Goal: Check status: Check status

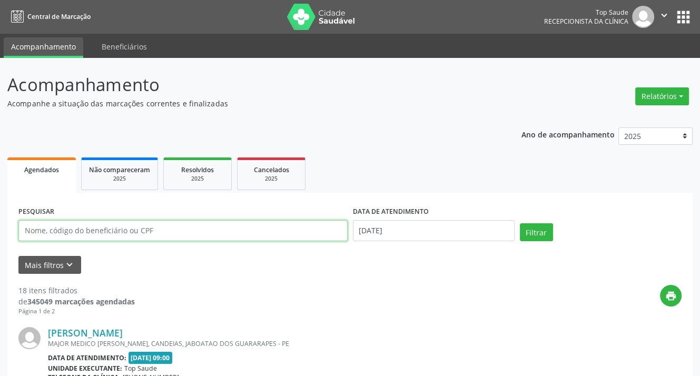
click at [215, 224] on input "text" at bounding box center [182, 230] width 329 height 21
type input "[PERSON_NAME]"
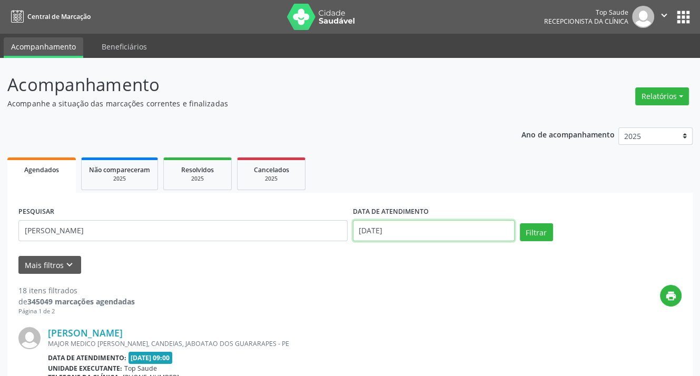
click at [421, 228] on input "[DATE]" at bounding box center [434, 230] width 162 height 21
click at [527, 232] on button "Filtrar" at bounding box center [536, 232] width 33 height 18
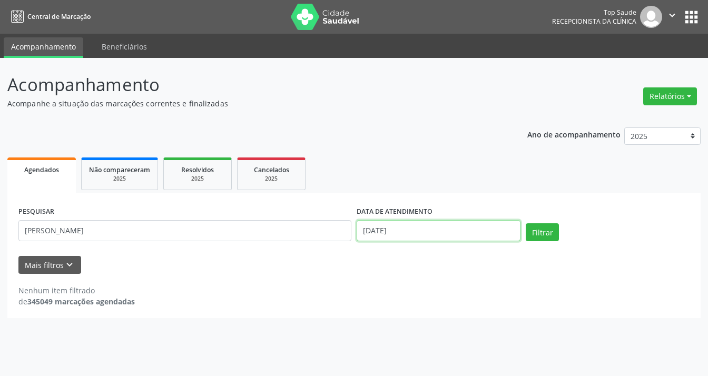
click at [462, 232] on input "[DATE]" at bounding box center [439, 230] width 164 height 21
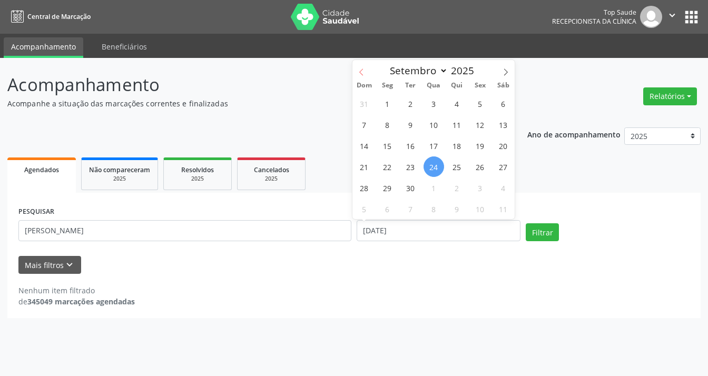
click at [356, 74] on span at bounding box center [362, 69] width 18 height 18
select select "7"
click at [476, 105] on span "1" at bounding box center [480, 103] width 21 height 21
type input "[DATE]"
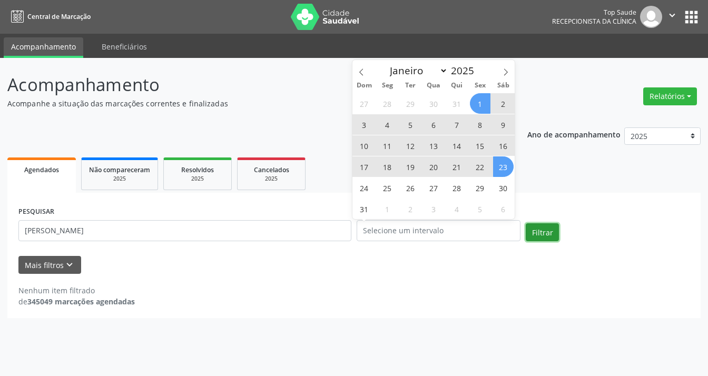
click at [552, 234] on button "Filtrar" at bounding box center [542, 232] width 33 height 18
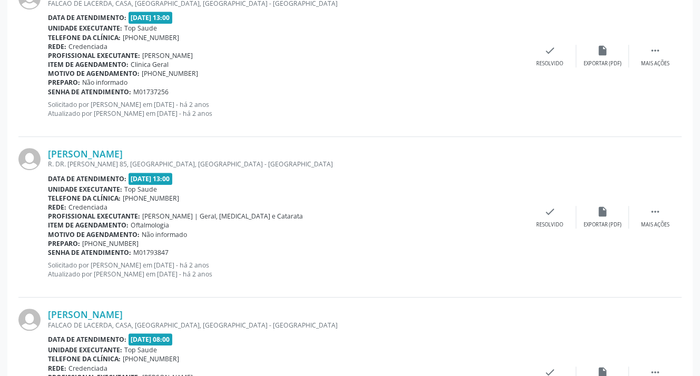
scroll to position [527, 0]
